Goal: Navigation & Orientation: Find specific page/section

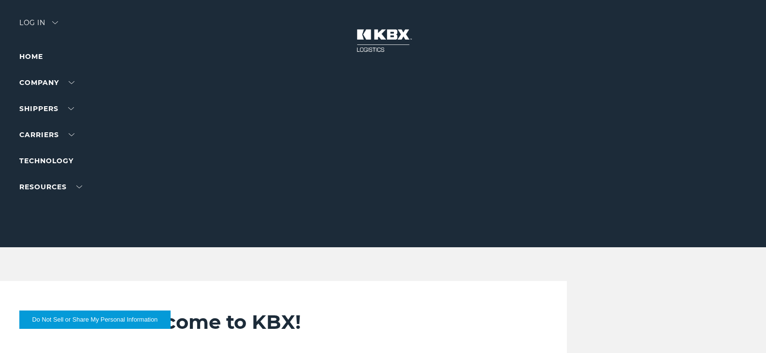
click at [41, 17] on div at bounding box center [387, 124] width 774 height 248
click at [43, 21] on div "Log in" at bounding box center [38, 26] width 39 height 14
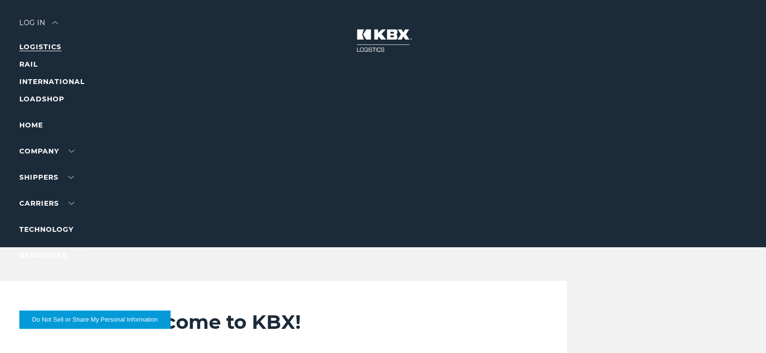
click at [36, 47] on link "LOGISTICS" at bounding box center [40, 47] width 42 height 9
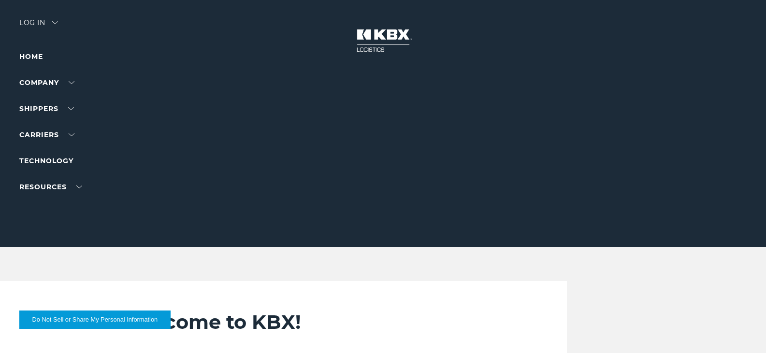
click at [44, 22] on div "Log in" at bounding box center [38, 26] width 39 height 14
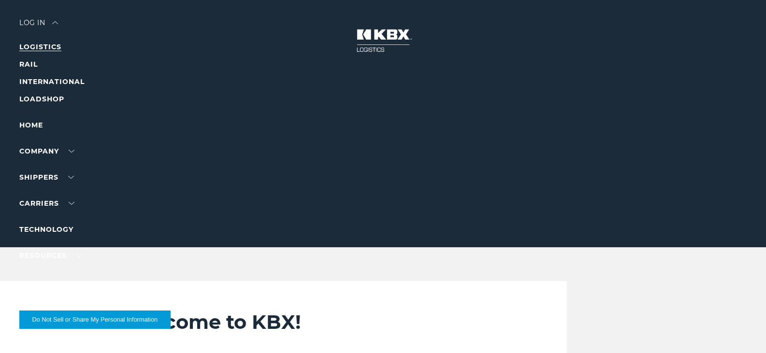
click at [41, 45] on link "LOGISTICS" at bounding box center [40, 47] width 42 height 9
